Goal: Task Accomplishment & Management: Manage account settings

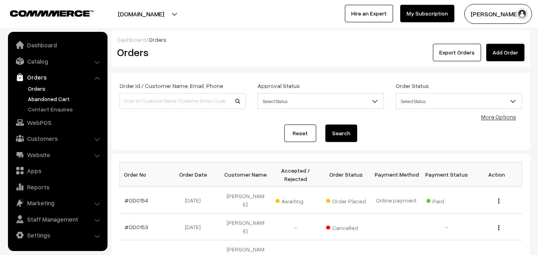
click at [62, 99] on link "Abandoned Cart" at bounding box center [65, 99] width 79 height 8
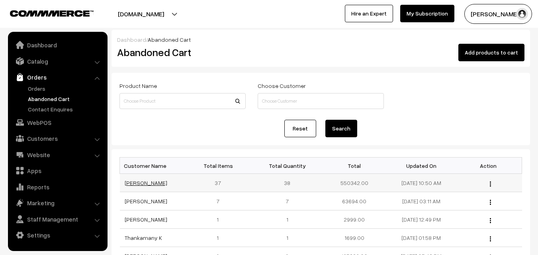
click at [141, 183] on link "[PERSON_NAME]" at bounding box center [146, 183] width 43 height 7
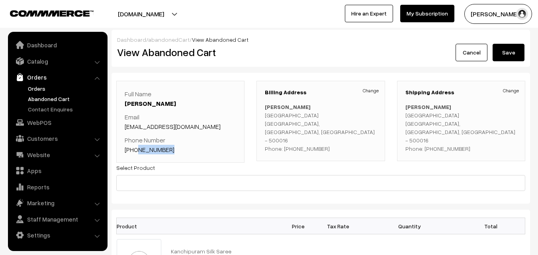
click at [44, 84] on link "Orders" at bounding box center [65, 88] width 79 height 8
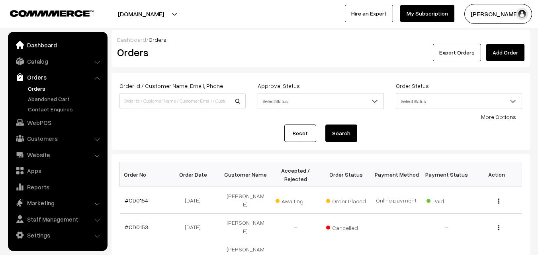
click at [43, 45] on link "Dashboard" at bounding box center [57, 45] width 95 height 14
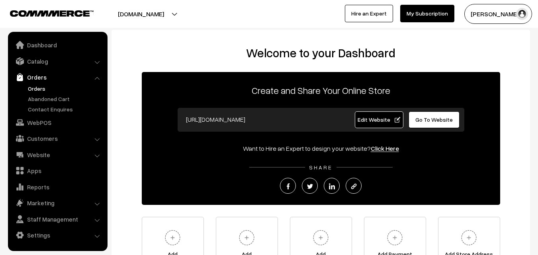
click at [45, 86] on link "Orders" at bounding box center [65, 88] width 79 height 8
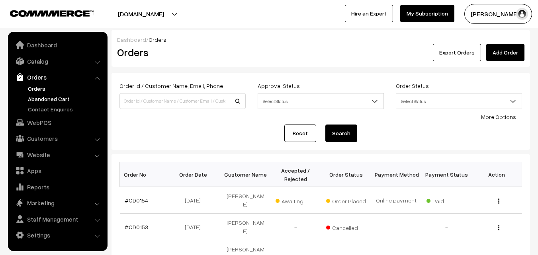
click at [46, 100] on link "Abandoned Cart" at bounding box center [65, 99] width 79 height 8
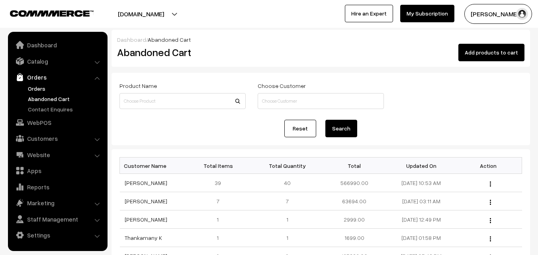
click at [43, 90] on link "Orders" at bounding box center [65, 88] width 79 height 8
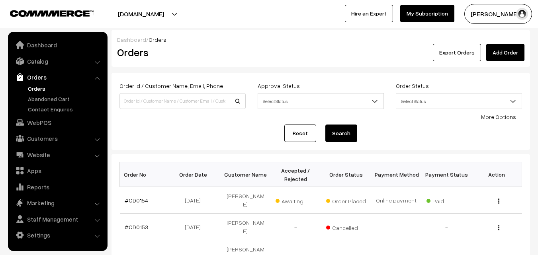
click at [143, 198] on link "#OD0154" at bounding box center [136, 200] width 23 height 7
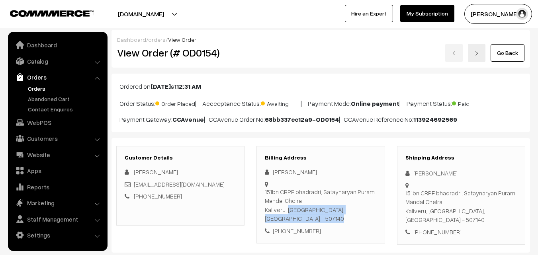
drag, startPoint x: 265, startPoint y: 211, endPoint x: 272, endPoint y: 211, distance: 6.4
click at [272, 211] on div "Billing Address [PERSON_NAME] 151bn CRPF bhadradri, Sataynaryan Puram Mandal Ch…" at bounding box center [320, 195] width 128 height 98
click at [270, 213] on div "151bn CRPF bhadradri, Sataynaryan Puram Mandal Chelra Kaliveru, [GEOGRAPHIC_DAT…" at bounding box center [320, 206] width 111 height 36
drag, startPoint x: 266, startPoint y: 210, endPoint x: 284, endPoint y: 210, distance: 18.3
click at [284, 210] on div "151bn CRPF bhadradri, Sataynaryan Puram Mandal Chelra Kaliveru, [GEOGRAPHIC_DAT…" at bounding box center [320, 206] width 111 height 36
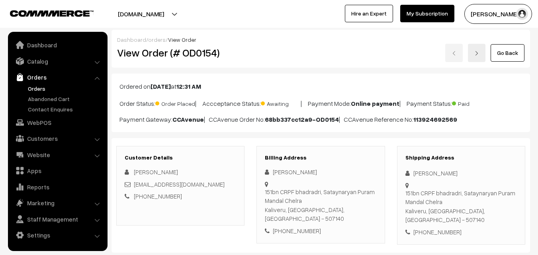
copy div "Kaliveru"
drag, startPoint x: 179, startPoint y: 196, endPoint x: 144, endPoint y: 199, distance: 35.3
click at [144, 199] on div "+91 9406435977" at bounding box center [180, 196] width 111 height 9
copy link "9406435977"
click at [54, 101] on link "Abandoned Cart" at bounding box center [65, 99] width 79 height 8
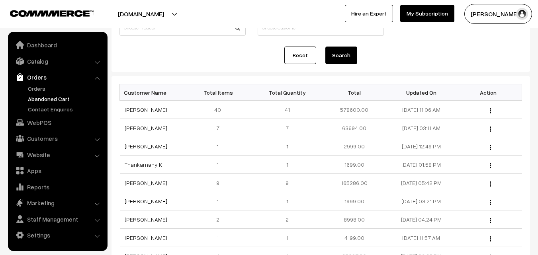
scroll to position [80, 0]
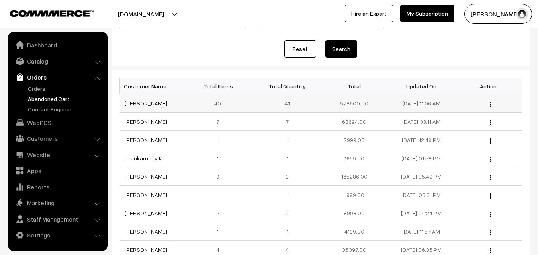
click at [135, 106] on link "[PERSON_NAME]" at bounding box center [146, 103] width 43 height 7
